Goal: Check status: Check status

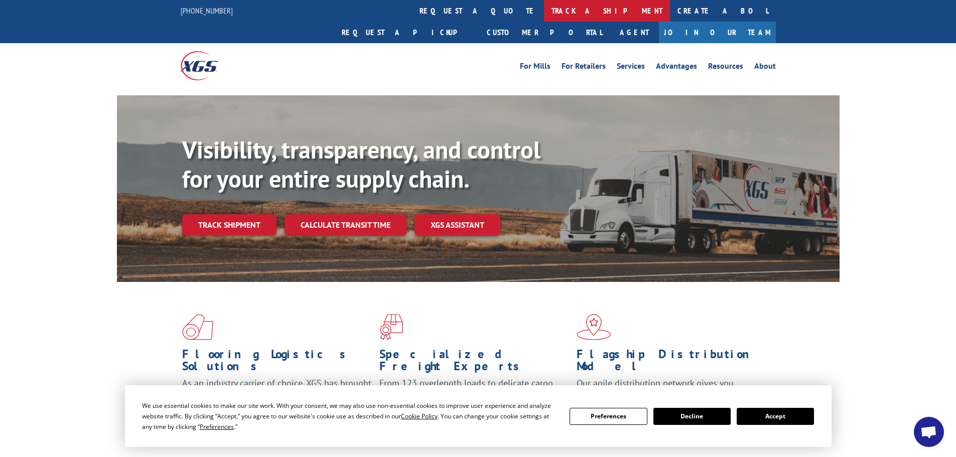
click at [544, 2] on link "track a shipment" at bounding box center [607, 11] width 126 height 22
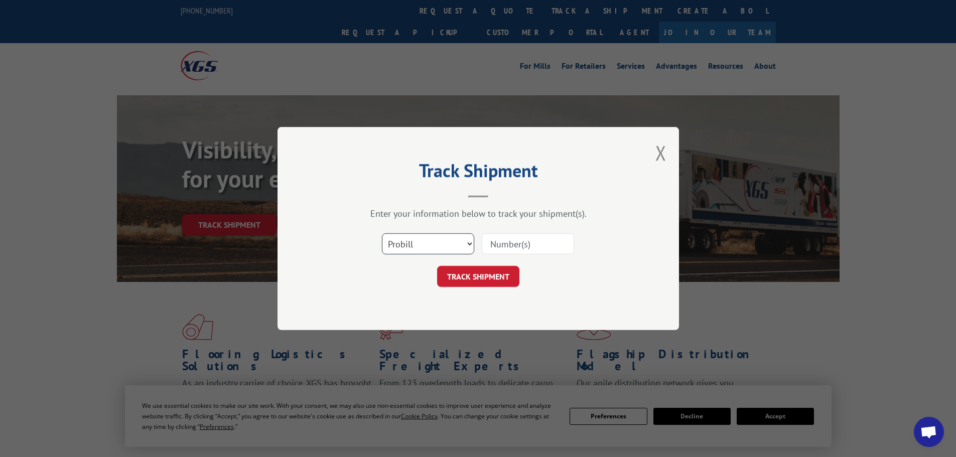
click at [424, 239] on select "Select category... Probill BOL PO" at bounding box center [428, 243] width 92 height 21
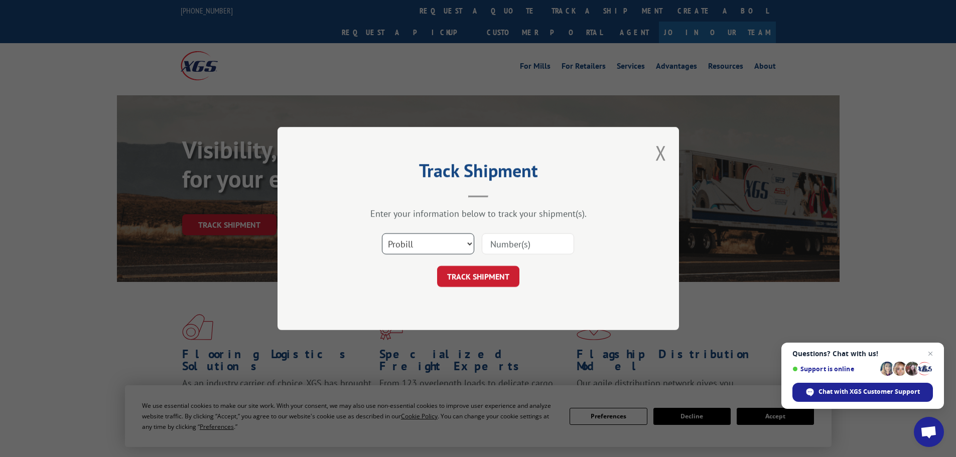
select select "po"
click at [382, 233] on select "Select category... Probill BOL PO" at bounding box center [428, 243] width 92 height 21
click at [497, 247] on input at bounding box center [528, 243] width 92 height 21
click at [501, 244] on input at bounding box center [528, 243] width 92 height 21
paste input "76530038"
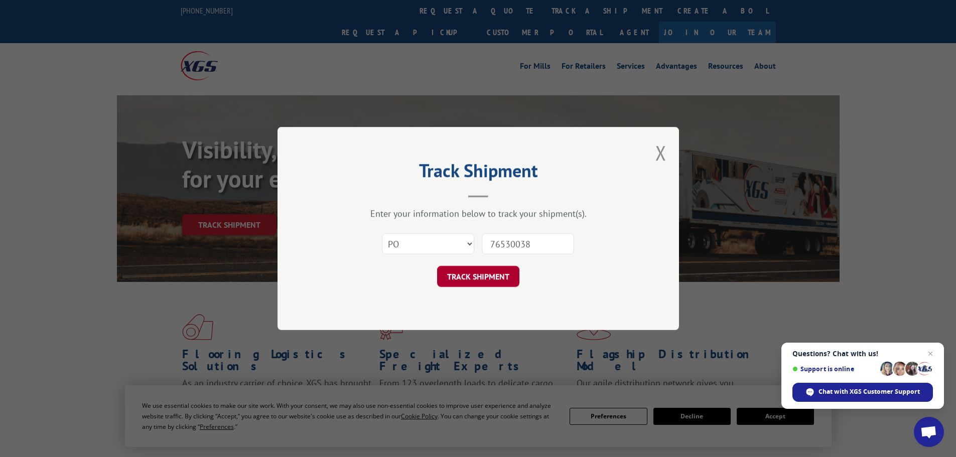
type input "76530038"
click at [488, 272] on button "TRACK SHIPMENT" at bounding box center [478, 276] width 82 height 21
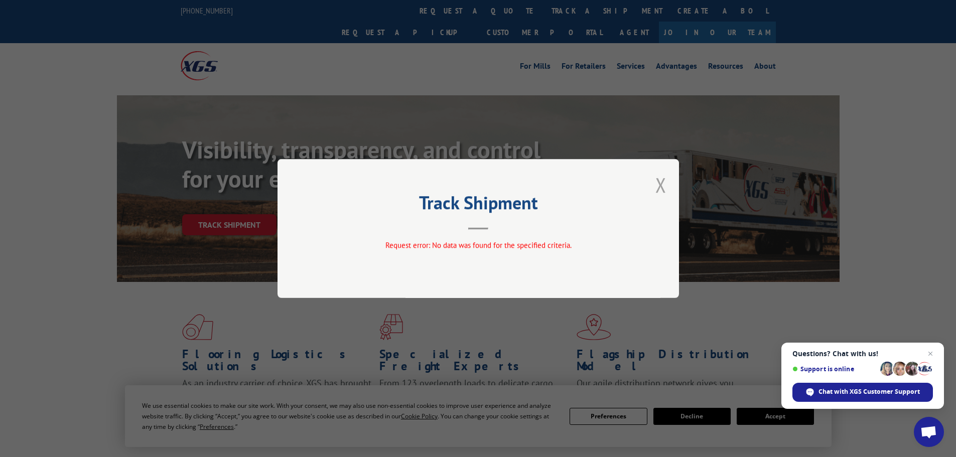
click at [663, 185] on button "Close modal" at bounding box center [661, 185] width 11 height 27
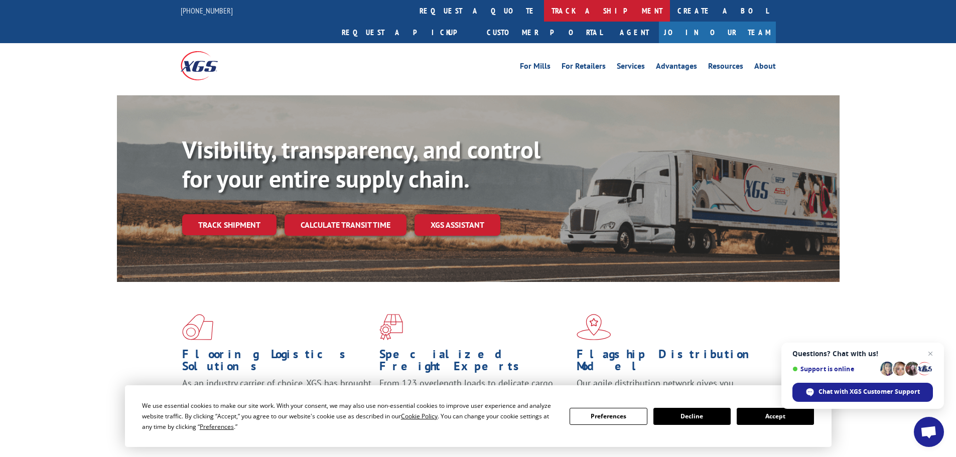
click at [544, 8] on link "track a shipment" at bounding box center [607, 11] width 126 height 22
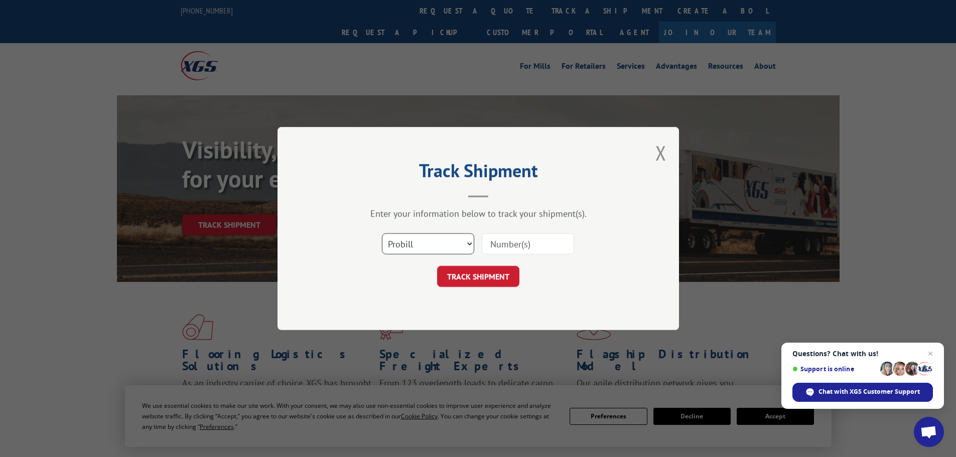
click at [408, 250] on select "Select category... Probill BOL PO" at bounding box center [428, 243] width 92 height 21
select select "po"
click at [382, 233] on select "Select category... Probill BOL PO" at bounding box center [428, 243] width 92 height 21
click at [494, 243] on input at bounding box center [528, 243] width 92 height 21
paste input "76530038"
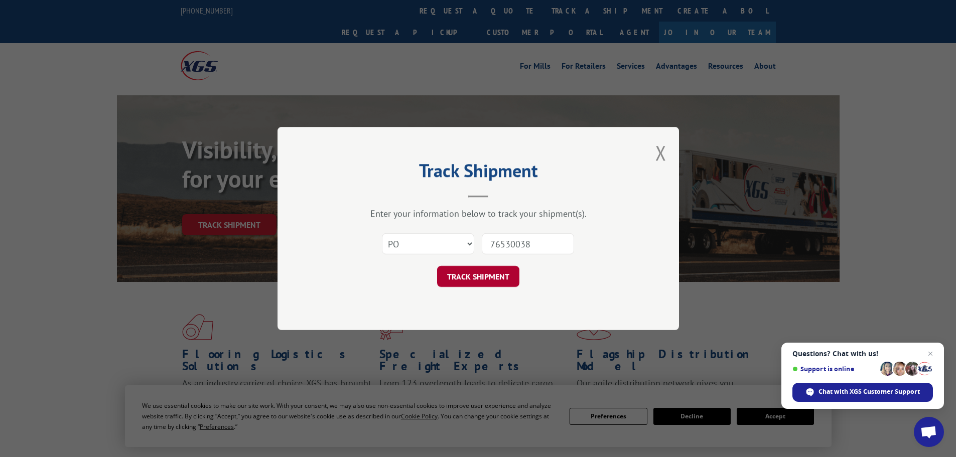
type input "76530038"
click at [485, 276] on button "TRACK SHIPMENT" at bounding box center [478, 276] width 82 height 21
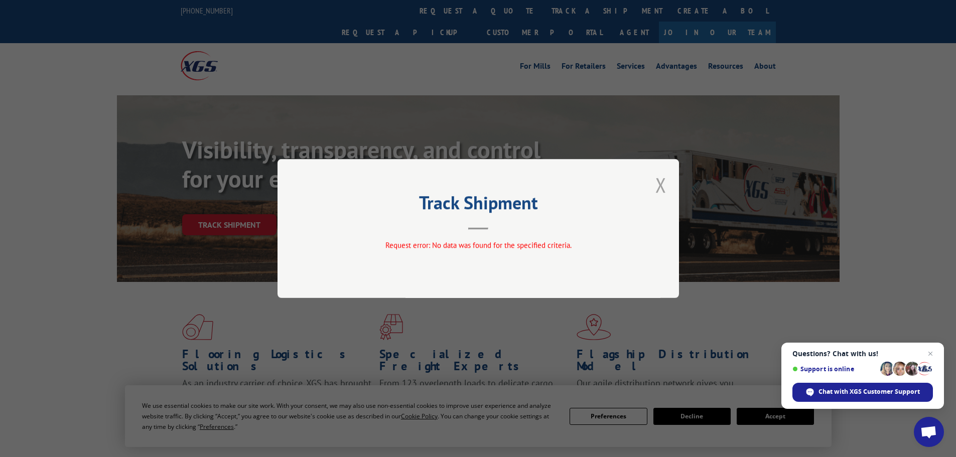
click at [663, 185] on button "Close modal" at bounding box center [661, 185] width 11 height 27
